Goal: Transaction & Acquisition: Purchase product/service

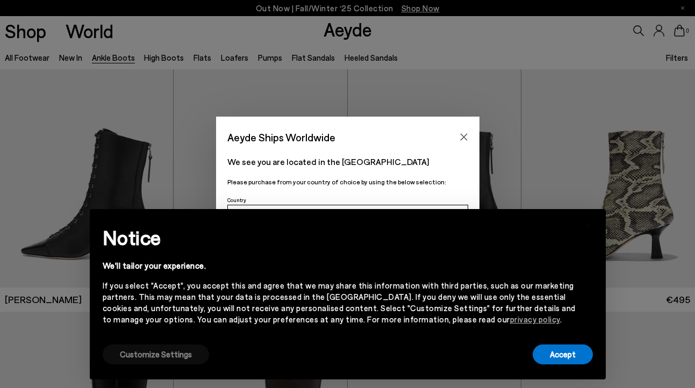
click at [172, 356] on button "Customize Settings" at bounding box center [156, 354] width 106 height 20
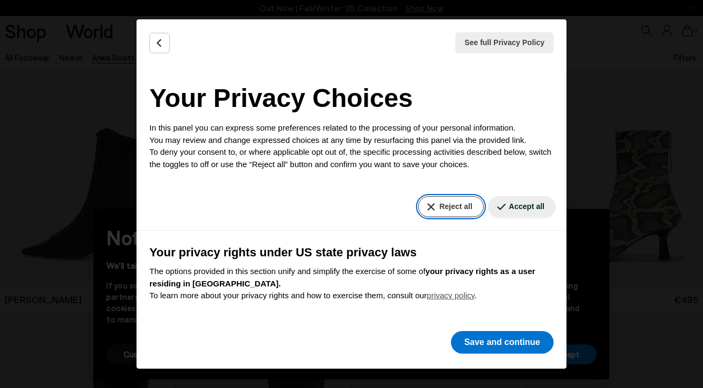
click at [443, 205] on button "Reject all" at bounding box center [450, 206] width 65 height 21
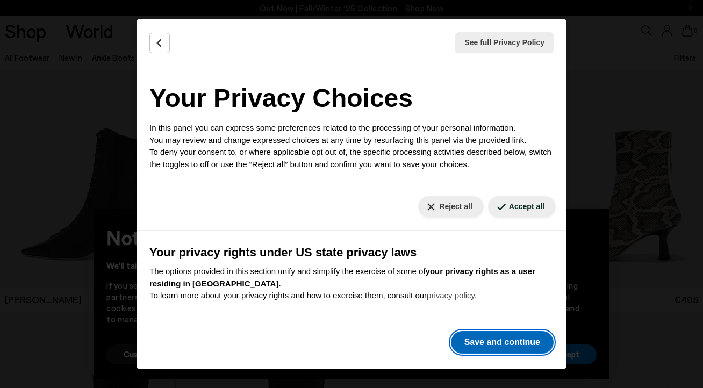
click at [492, 340] on button "Save and continue" at bounding box center [502, 342] width 103 height 23
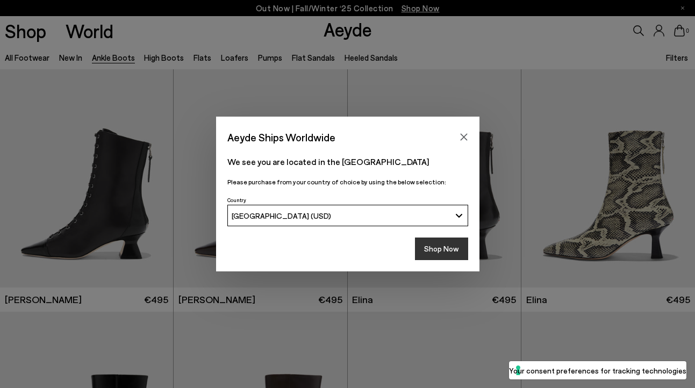
click at [435, 250] on button "Shop Now" at bounding box center [441, 248] width 53 height 23
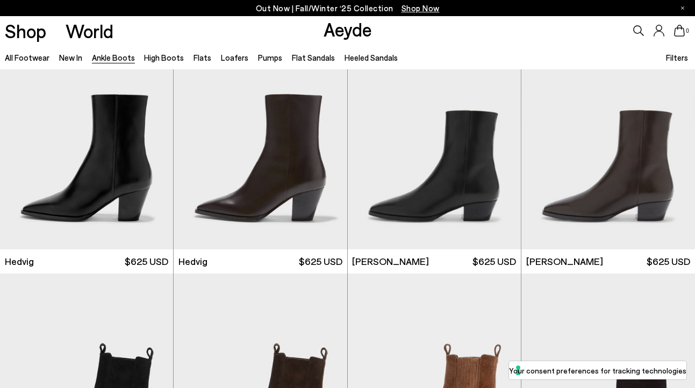
scroll to position [272, 0]
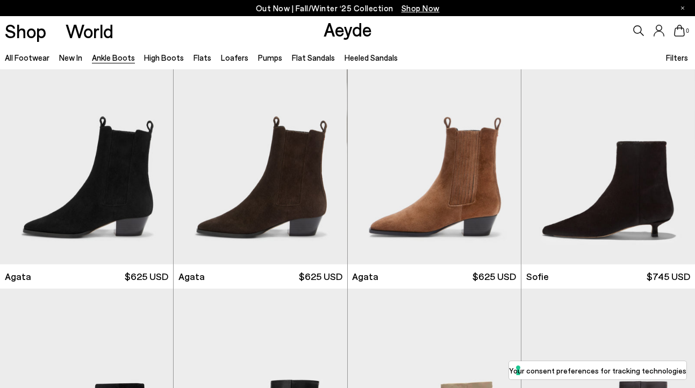
scroll to position [769, 0]
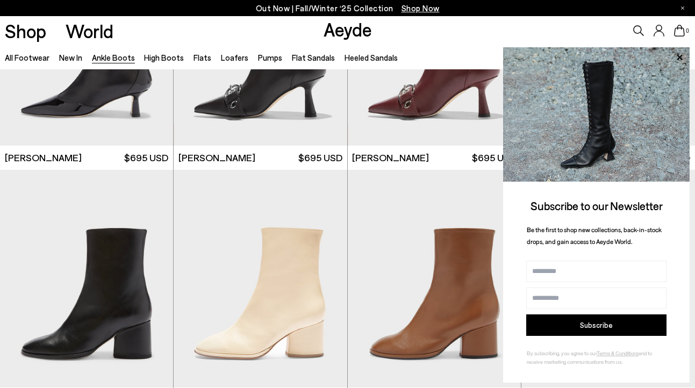
scroll to position [2591, 0]
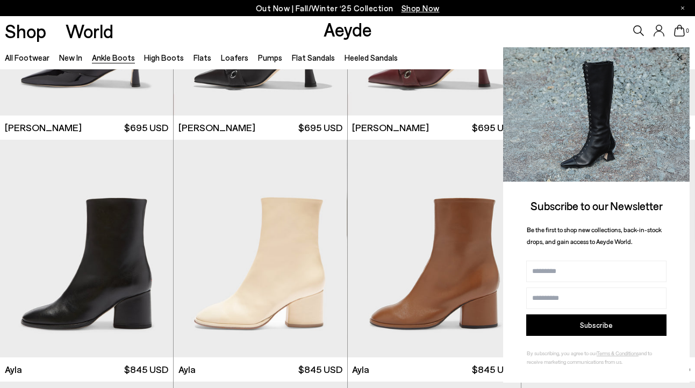
click at [677, 56] on icon at bounding box center [679, 58] width 14 height 14
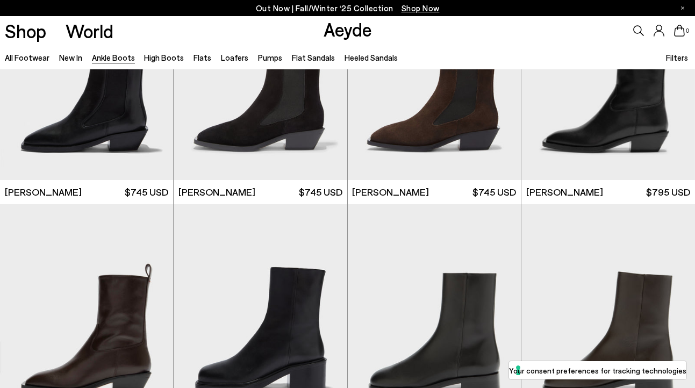
scroll to position [3153, 0]
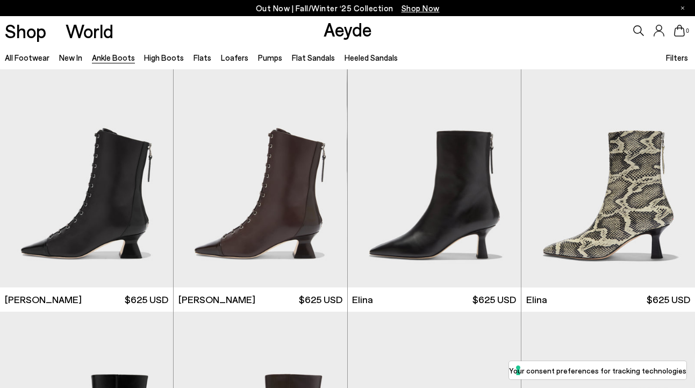
click at [121, 58] on link "Ankle Boots" at bounding box center [113, 58] width 43 height 10
click at [677, 57] on span "Filters" at bounding box center [677, 58] width 22 height 10
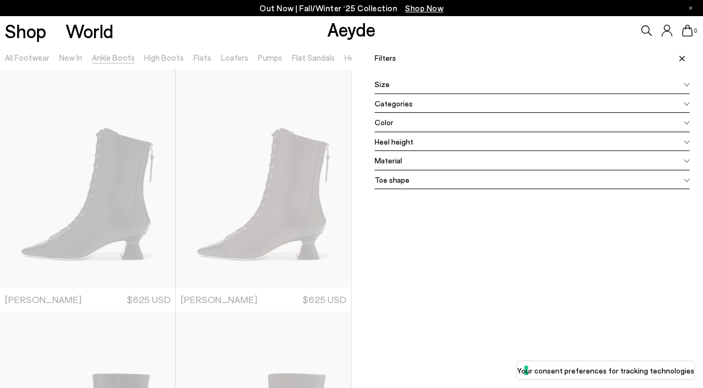
click at [683, 99] on span at bounding box center [686, 103] width 6 height 12
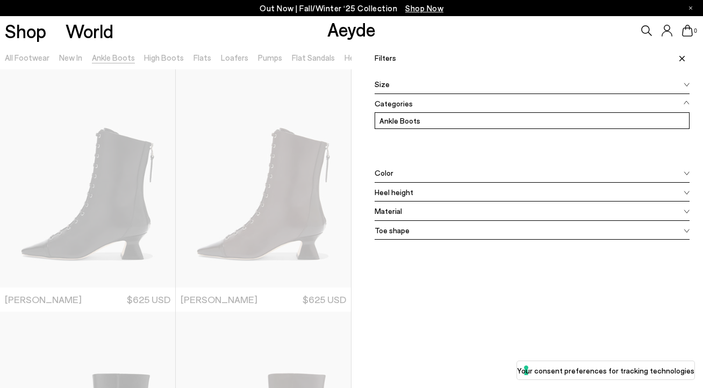
click at [683, 175] on icon at bounding box center [686, 173] width 6 height 4
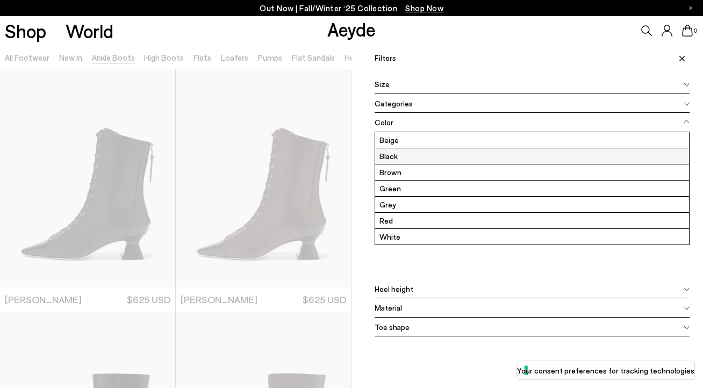
click at [398, 157] on label "Black" at bounding box center [532, 156] width 314 height 16
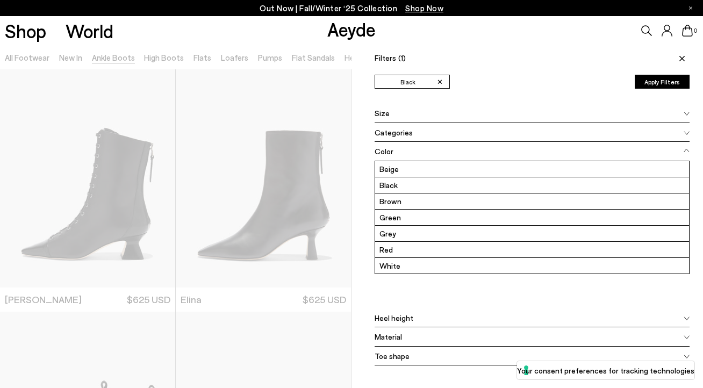
click at [683, 315] on span at bounding box center [686, 318] width 6 height 12
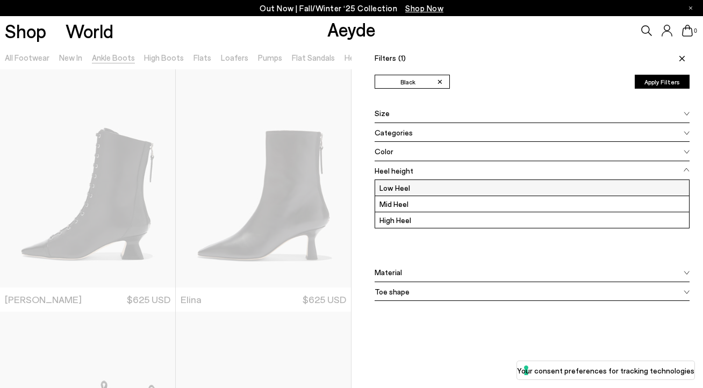
click at [384, 188] on label "Low Heel" at bounding box center [532, 188] width 314 height 16
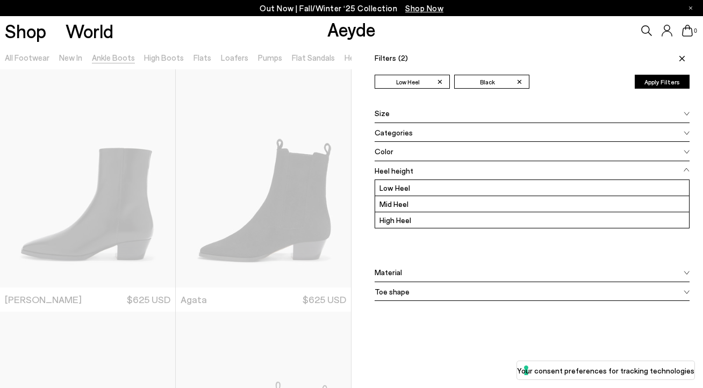
click at [659, 82] on button "Apply Filters" at bounding box center [662, 82] width 55 height 14
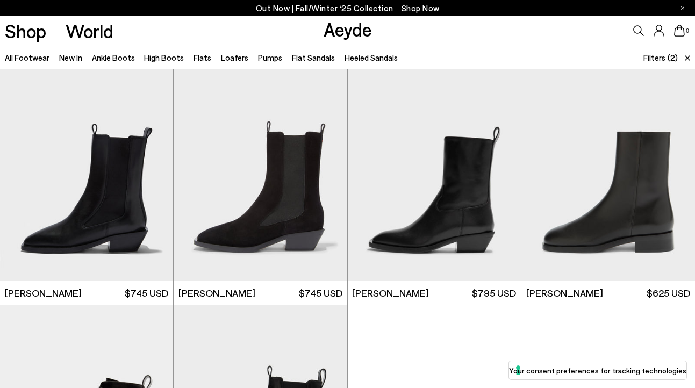
scroll to position [736, 0]
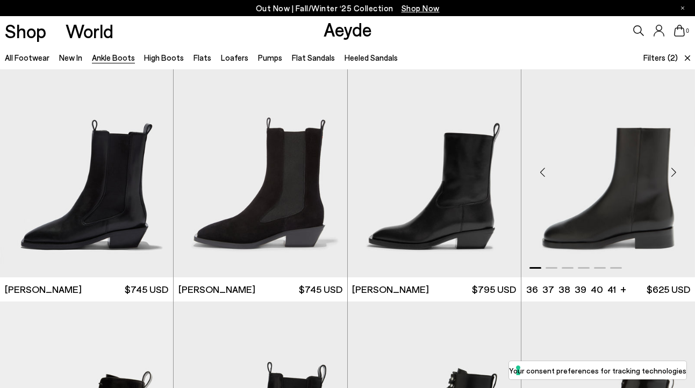
click at [603, 199] on img "1 / 6" at bounding box center [608, 168] width 174 height 218
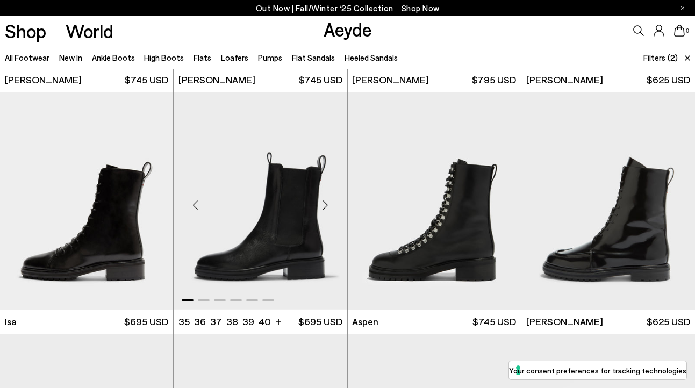
scroll to position [949, 0]
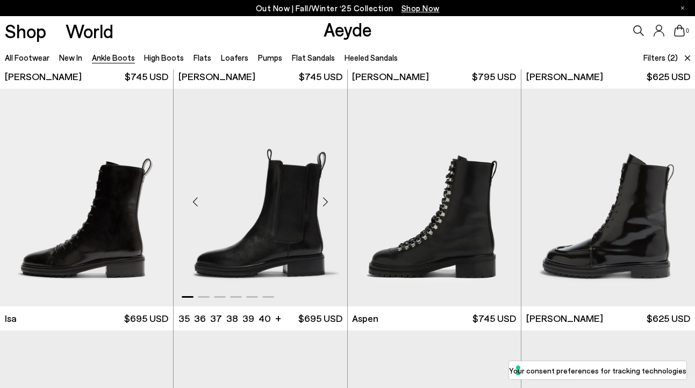
click at [322, 199] on div "Next slide" at bounding box center [325, 201] width 32 height 32
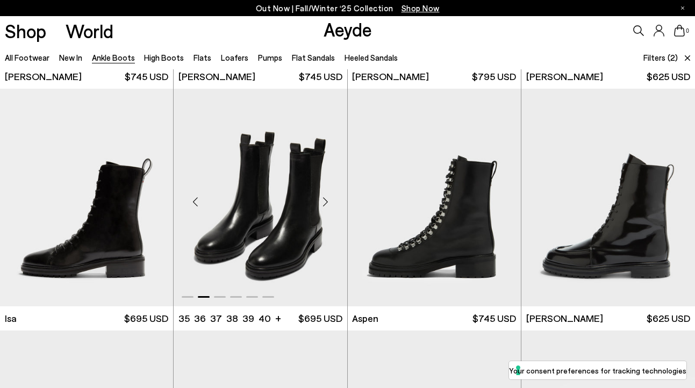
click at [325, 202] on div "Next slide" at bounding box center [325, 201] width 32 height 32
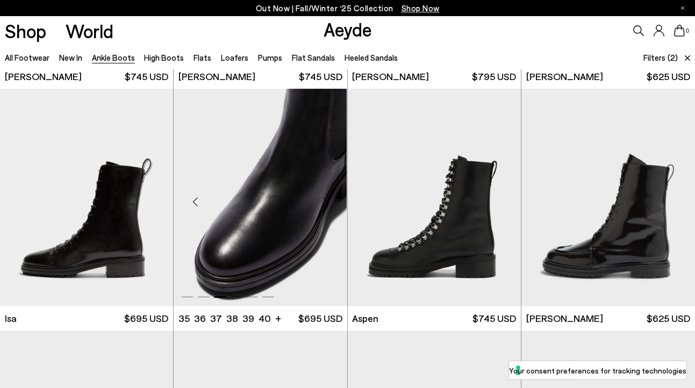
click at [325, 202] on div "Next slide" at bounding box center [325, 201] width 32 height 32
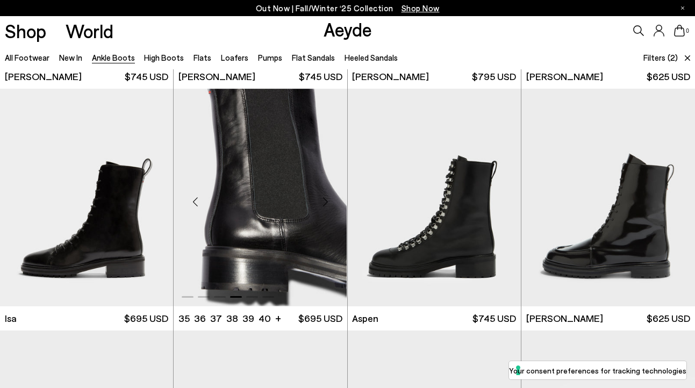
click at [325, 202] on div "Next slide" at bounding box center [325, 201] width 32 height 32
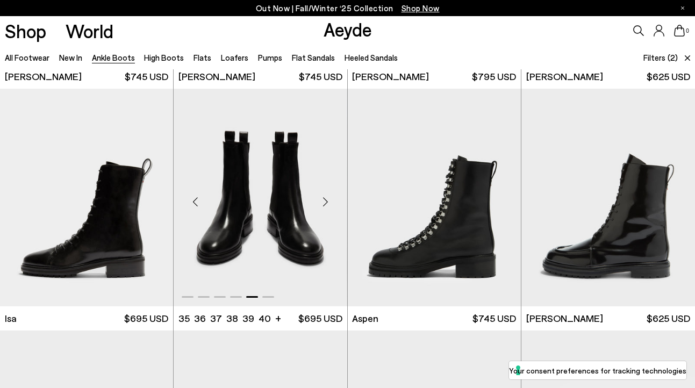
click at [325, 202] on div "Next slide" at bounding box center [325, 201] width 32 height 32
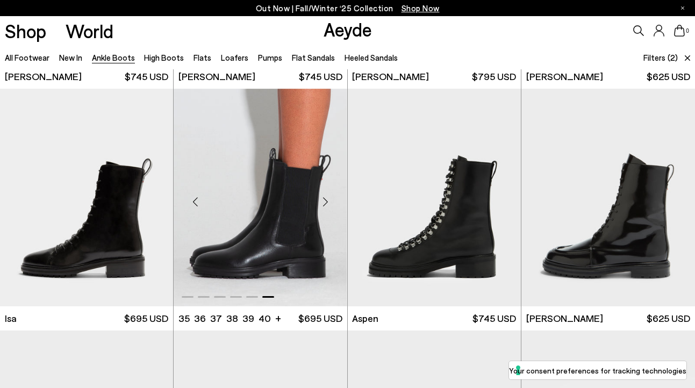
click at [325, 202] on div "Next slide" at bounding box center [325, 201] width 32 height 32
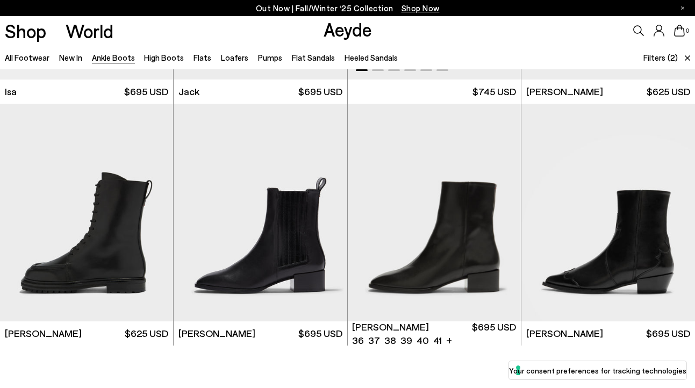
scroll to position [1177, 0]
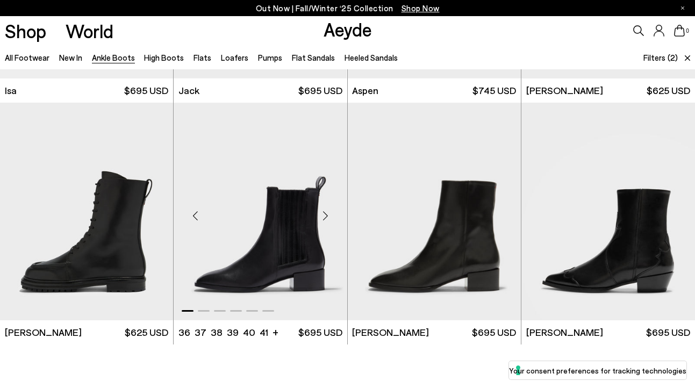
click at [327, 216] on div "Next slide" at bounding box center [325, 216] width 32 height 32
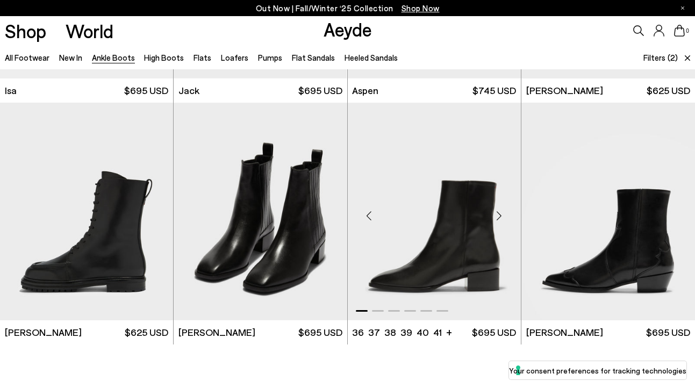
click at [499, 216] on div "Next slide" at bounding box center [499, 216] width 32 height 32
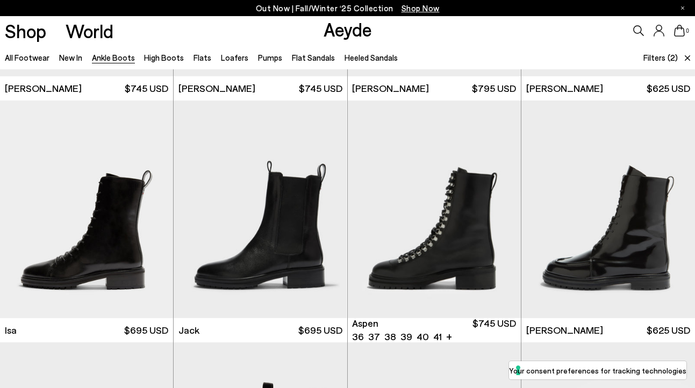
scroll to position [934, 0]
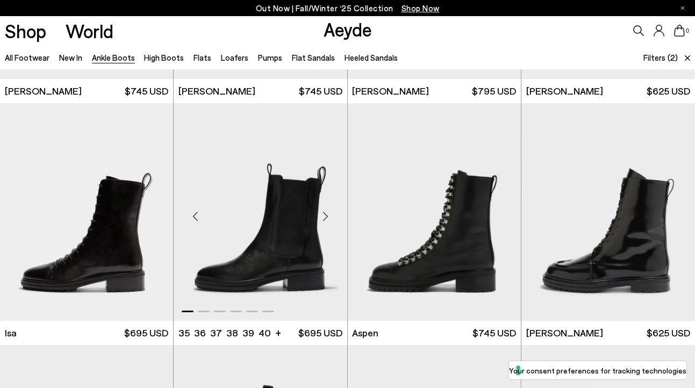
click at [327, 215] on div "Next slide" at bounding box center [325, 216] width 32 height 32
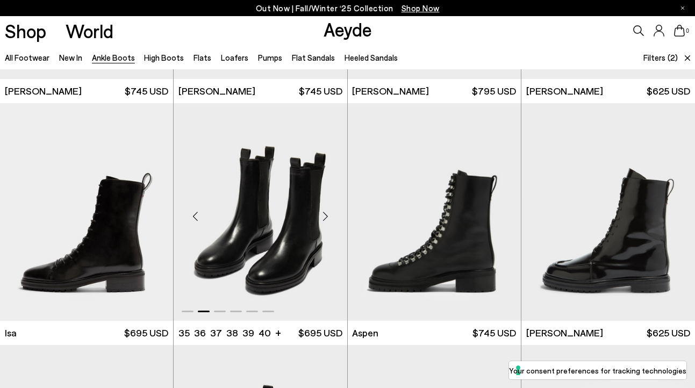
click at [327, 215] on div "Next slide" at bounding box center [325, 216] width 32 height 32
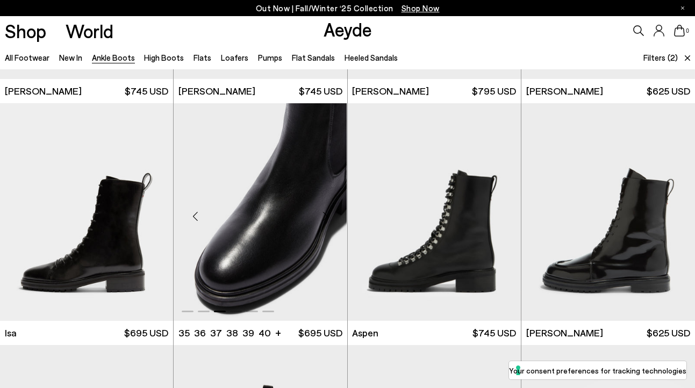
click at [327, 215] on div "Next slide" at bounding box center [325, 216] width 32 height 32
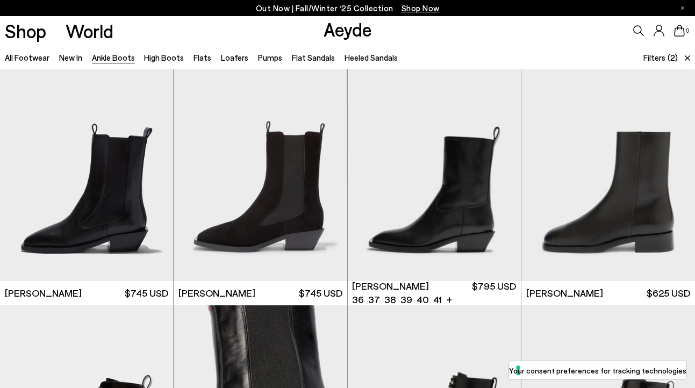
scroll to position [730, 0]
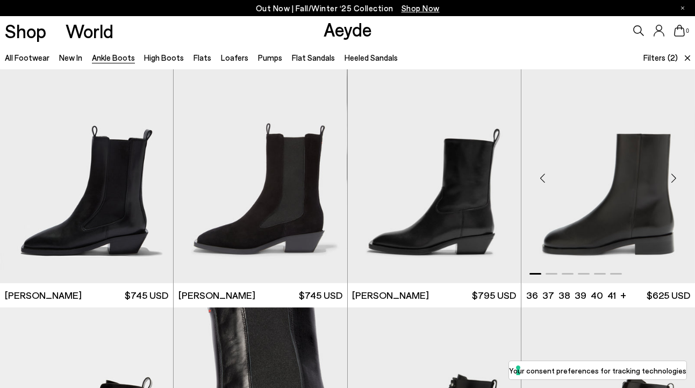
click at [672, 177] on div "Next slide" at bounding box center [673, 178] width 32 height 32
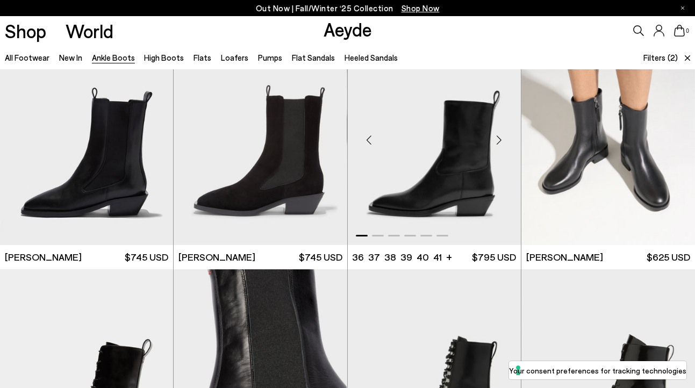
scroll to position [772, 0]
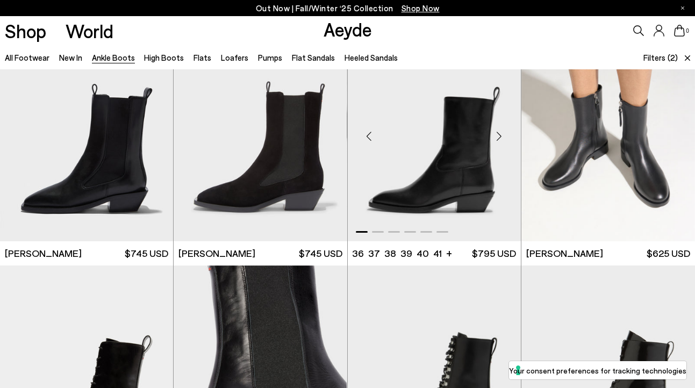
click at [501, 134] on div "Next slide" at bounding box center [499, 136] width 32 height 32
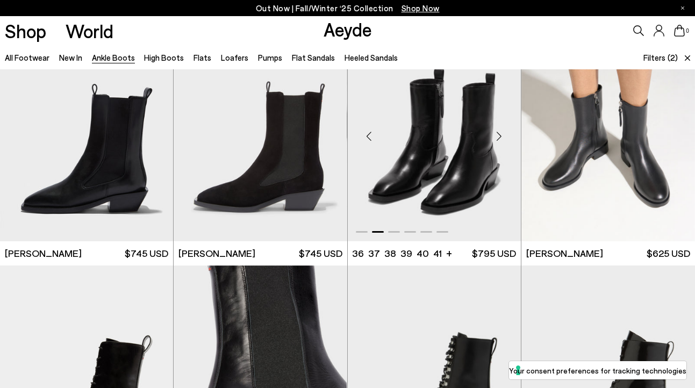
click at [501, 134] on div "Next slide" at bounding box center [499, 136] width 32 height 32
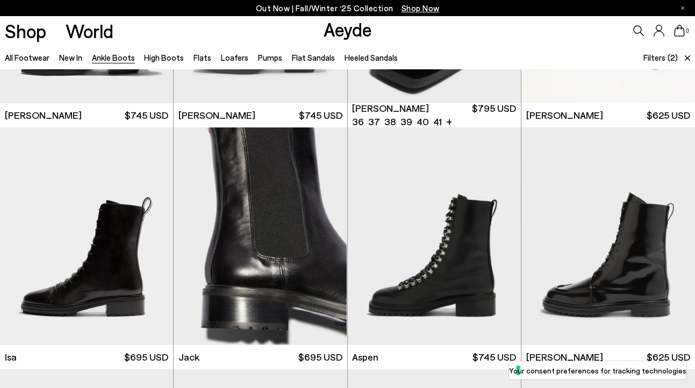
scroll to position [912, 0]
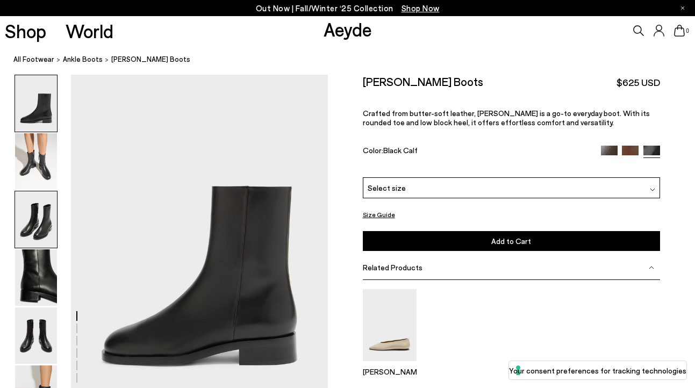
click at [38, 222] on img at bounding box center [36, 219] width 42 height 56
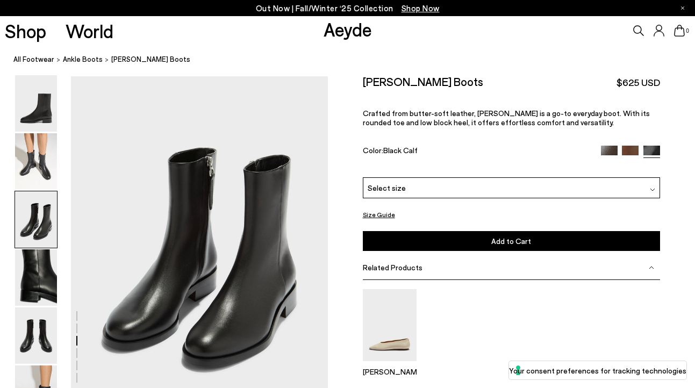
scroll to position [689, 0]
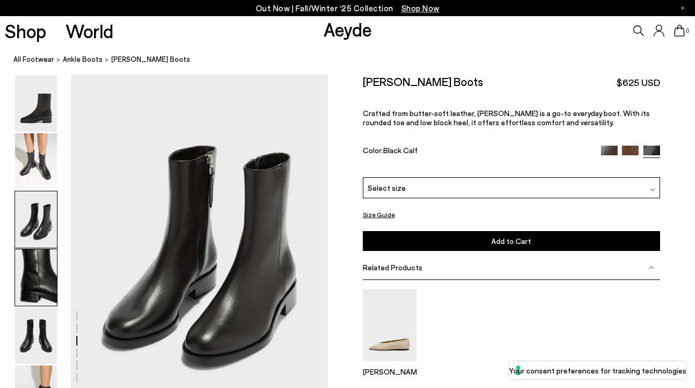
click at [40, 272] on img at bounding box center [36, 277] width 42 height 56
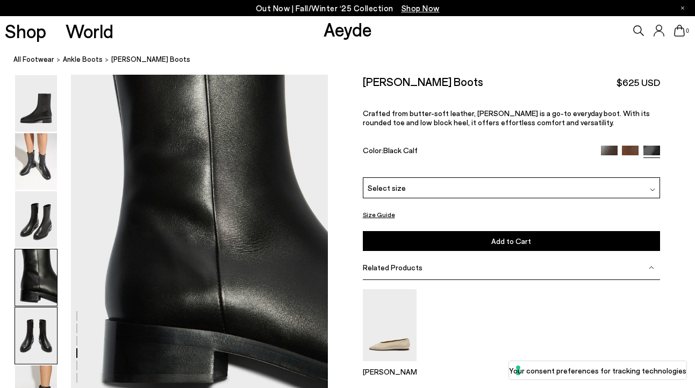
click at [40, 335] on img at bounding box center [36, 335] width 42 height 56
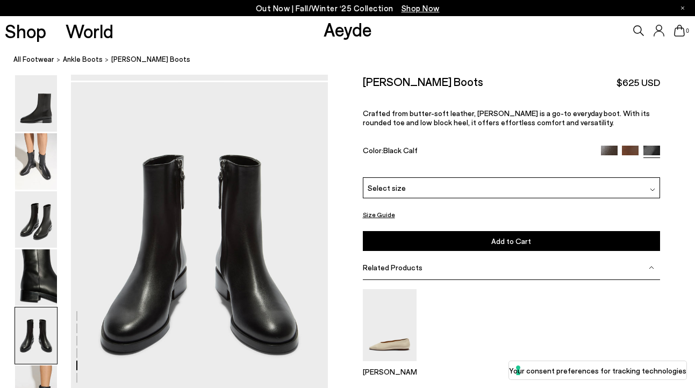
scroll to position [1377, 0]
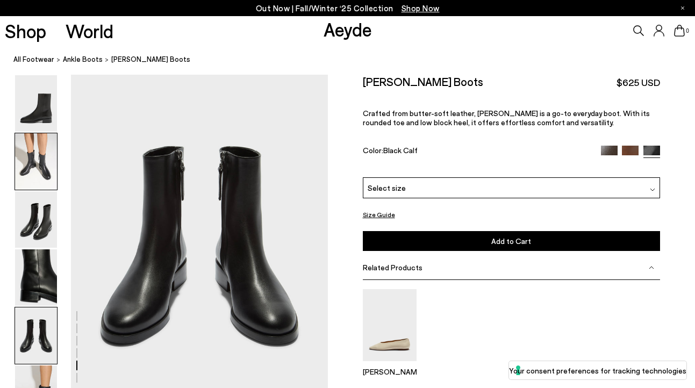
click at [38, 160] on img at bounding box center [36, 161] width 42 height 56
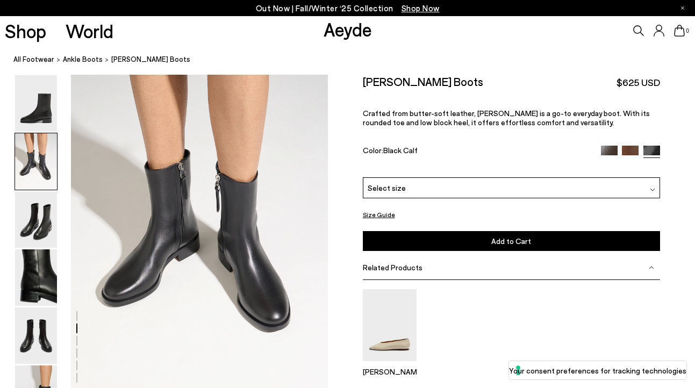
scroll to position [345, 0]
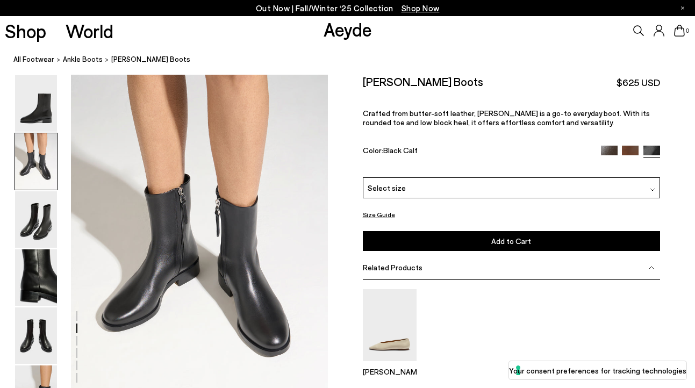
click at [432, 185] on div "Select size" at bounding box center [512, 187] width 298 height 21
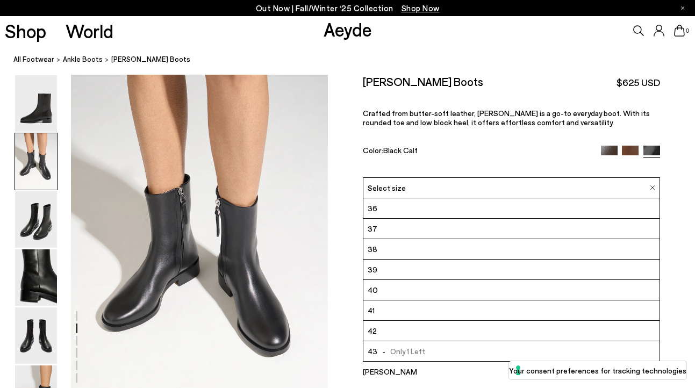
click at [393, 249] on li "38" at bounding box center [511, 249] width 297 height 20
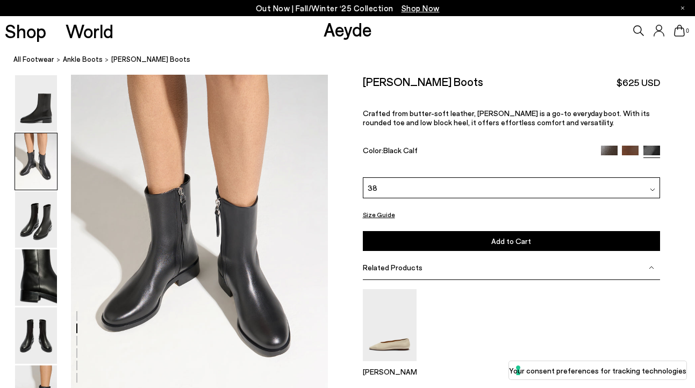
click at [629, 153] on img at bounding box center [630, 154] width 17 height 17
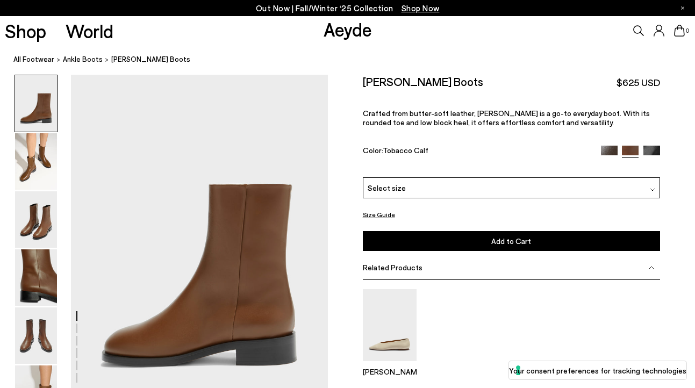
click at [615, 154] on img at bounding box center [609, 154] width 17 height 17
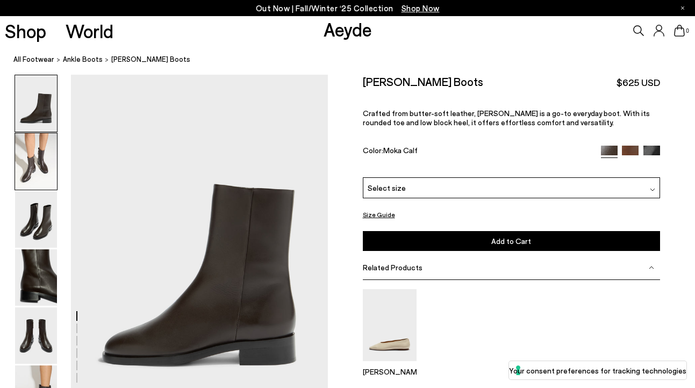
click at [27, 157] on img at bounding box center [36, 161] width 42 height 56
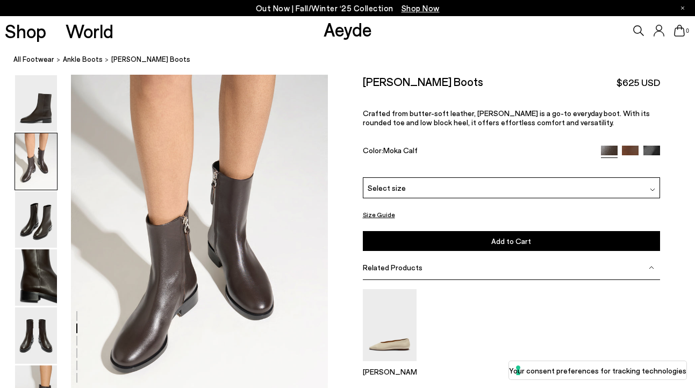
scroll to position [345, 0]
click at [652, 151] on img at bounding box center [651, 154] width 17 height 17
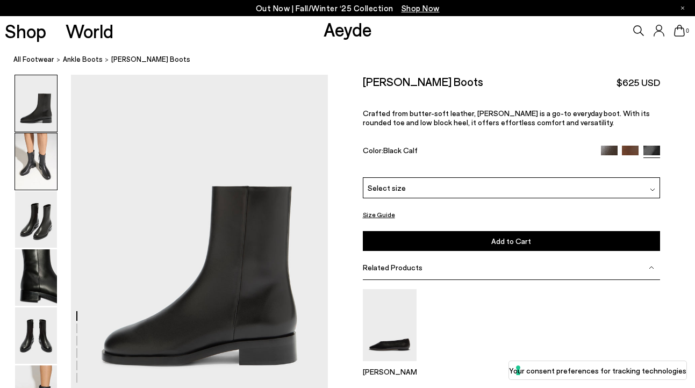
click at [40, 165] on img at bounding box center [36, 161] width 42 height 56
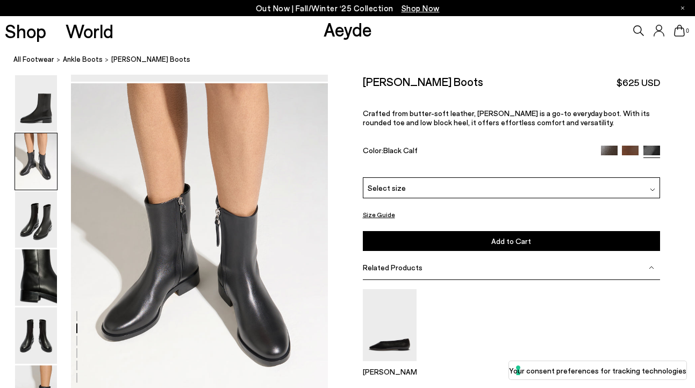
scroll to position [345, 0]
